Goal: Obtain resource: Download file/media

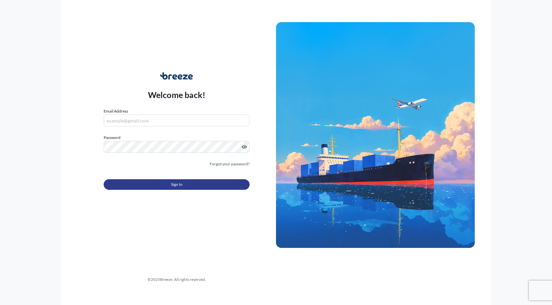
type input "[PERSON_NAME][EMAIL_ADDRESS][PERSON_NAME][DOMAIN_NAME]"
click at [145, 185] on button "Sign In" at bounding box center [177, 184] width 146 height 11
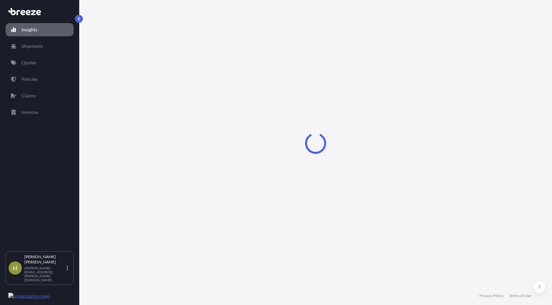
select select "2025"
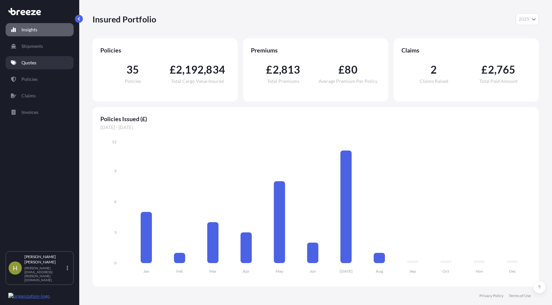
click at [24, 62] on p "Quotes" at bounding box center [28, 62] width 15 height 7
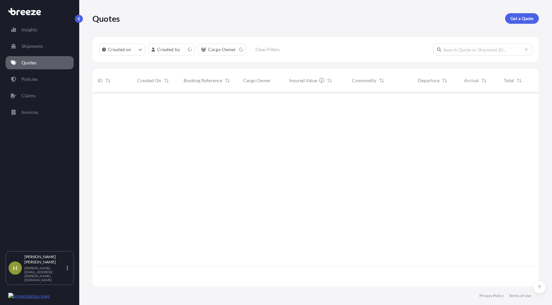
scroll to position [193, 441]
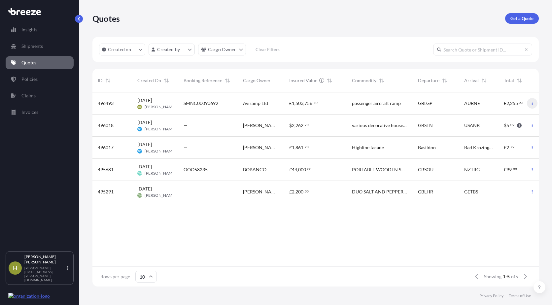
click at [530, 103] on icon "button" at bounding box center [532, 103] width 4 height 4
click at [117, 102] on div "496493" at bounding box center [112, 103] width 29 height 7
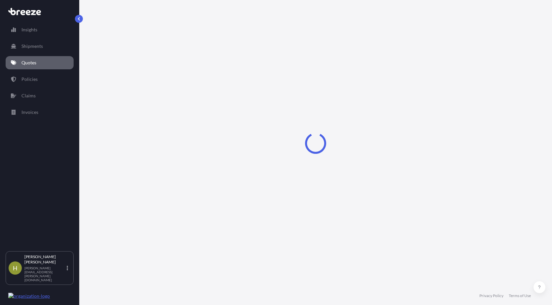
select select "Road"
select select "Sea"
select select "Road"
select select "2"
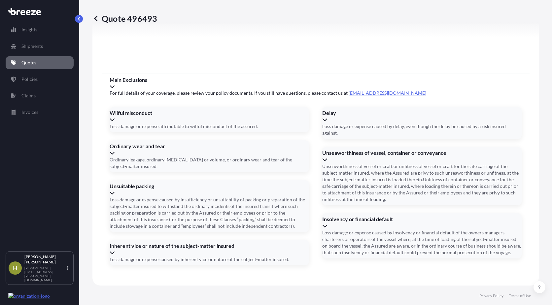
scroll to position [873, 0]
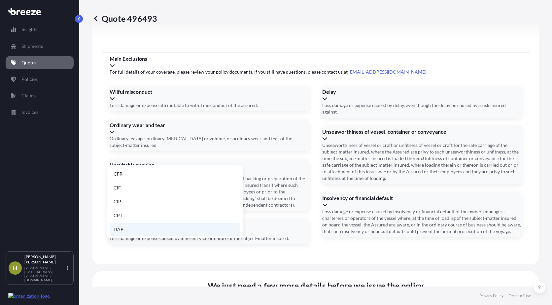
click at [119, 231] on li "DAP" at bounding box center [175, 229] width 130 height 13
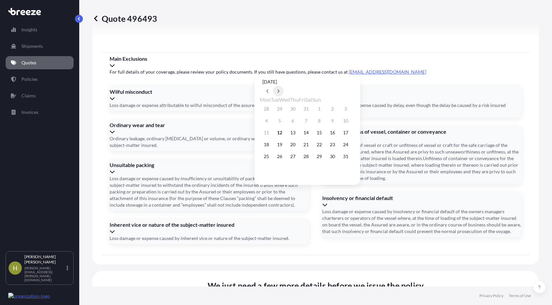
click at [280, 89] on icon at bounding box center [278, 91] width 3 height 4
click at [324, 159] on button "31" at bounding box center [319, 156] width 11 height 11
type input "[DATE]"
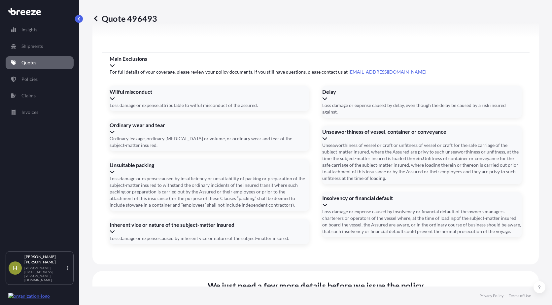
type input "."
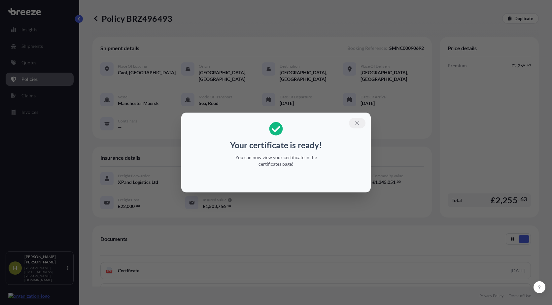
click at [357, 122] on icon "button" at bounding box center [357, 123] width 6 height 6
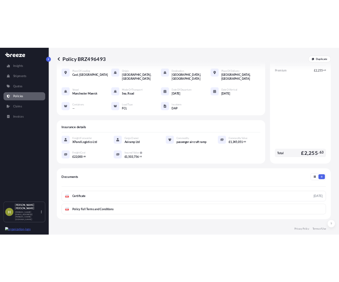
scroll to position [66, 0]
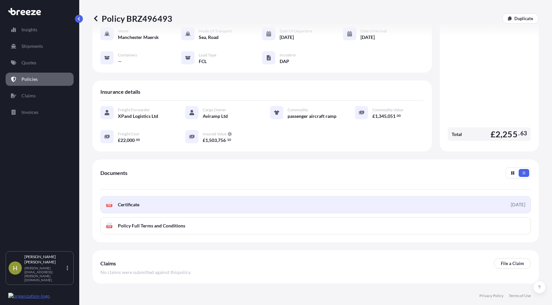
click at [267, 206] on link "PDF Certificate [DATE]" at bounding box center [315, 204] width 430 height 17
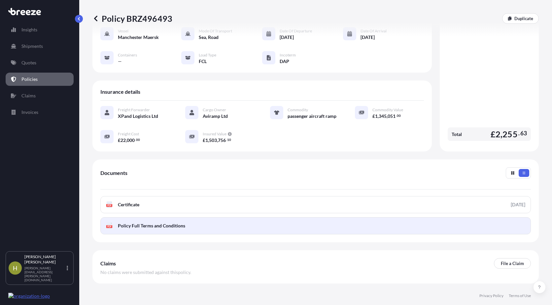
click at [476, 223] on link "PDF Policy Full Terms and Conditions" at bounding box center [315, 225] width 430 height 17
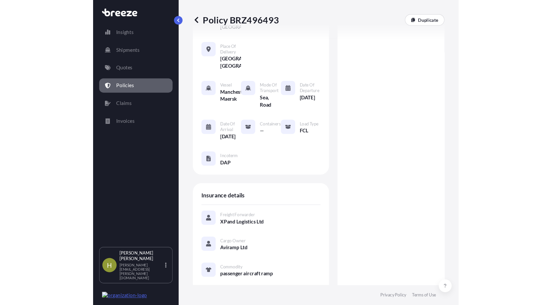
scroll to position [73, 0]
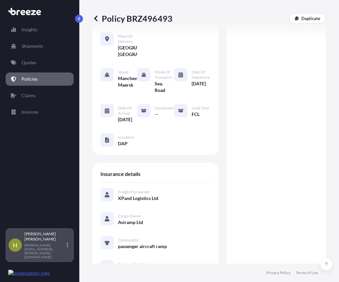
click at [62, 253] on div "[PERSON_NAME] [PERSON_NAME][EMAIL_ADDRESS][PERSON_NAME][DOMAIN_NAME]" at bounding box center [47, 246] width 46 height 28
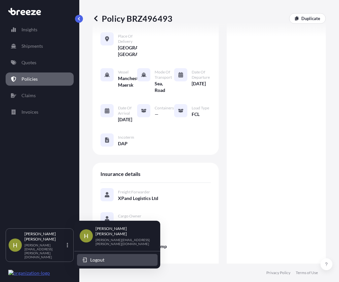
click at [95, 257] on span "Logout" at bounding box center [97, 260] width 14 height 7
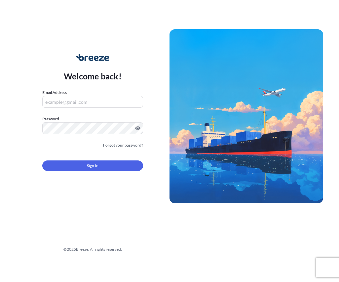
type input "[PERSON_NAME][EMAIL_ADDRESS][PERSON_NAME][DOMAIN_NAME]"
